Goal: Find specific page/section: Find specific page/section

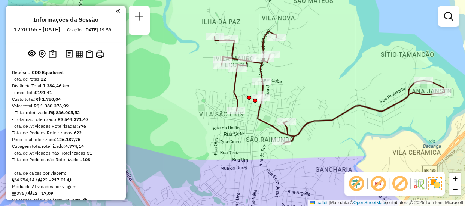
scroll to position [614, 0]
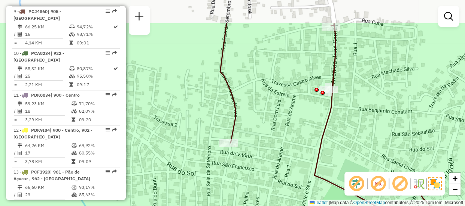
drag, startPoint x: 253, startPoint y: 125, endPoint x: 249, endPoint y: 168, distance: 43.9
click at [249, 168] on div "Janela de atendimento Grade de atendimento Capacidade Transportadoras Veículos …" at bounding box center [232, 103] width 465 height 206
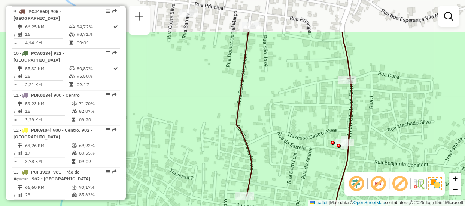
drag, startPoint x: 249, startPoint y: 111, endPoint x: 266, endPoint y: 164, distance: 55.5
click at [266, 164] on div "Janela de atendimento Grade de atendimento Capacidade Transportadoras Veículos …" at bounding box center [232, 103] width 465 height 206
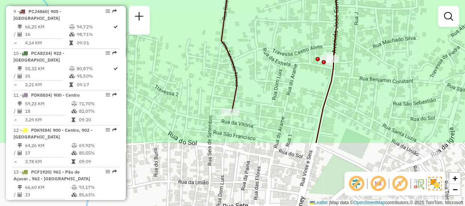
drag, startPoint x: 268, startPoint y: 141, endPoint x: 253, endPoint y: 57, distance: 85.1
click at [253, 57] on div "Janela de atendimento Grade de atendimento Capacidade Transportadoras Veículos …" at bounding box center [232, 103] width 465 height 206
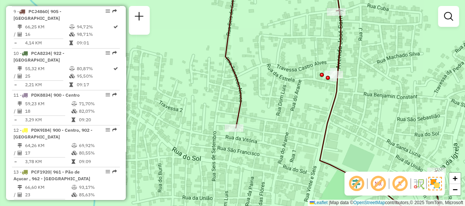
drag, startPoint x: 253, startPoint y: 57, endPoint x: 257, endPoint y: 73, distance: 16.2
click at [257, 73] on div "Janela de atendimento Grade de atendimento Capacidade Transportadoras Veículos …" at bounding box center [232, 103] width 465 height 206
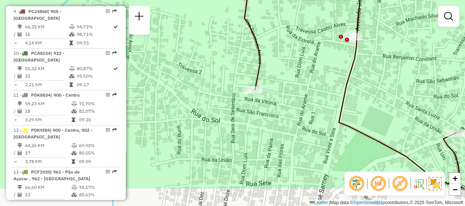
drag, startPoint x: 247, startPoint y: 132, endPoint x: 266, endPoint y: 94, distance: 42.7
click at [266, 94] on div "Janela de atendimento Grade de atendimento Capacidade Transportadoras Veículos …" at bounding box center [232, 103] width 465 height 206
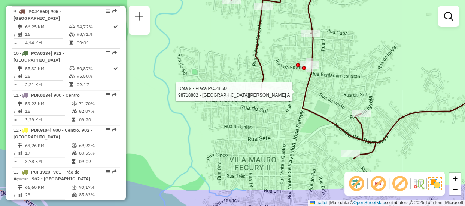
select select "**********"
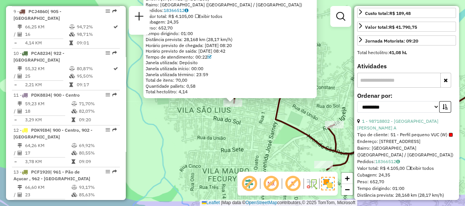
scroll to position [238, 0]
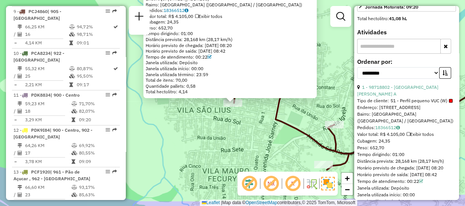
drag, startPoint x: 377, startPoint y: 116, endPoint x: 437, endPoint y: 112, distance: 60.3
click at [437, 111] on div "Endereço: [STREET_ADDRESS]" at bounding box center [406, 107] width 99 height 7
copy div "008 [STREET_ADDRESS]"
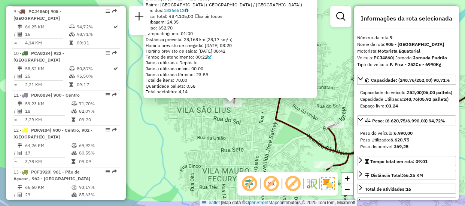
scroll to position [136, 0]
